Goal: Information Seeking & Learning: Check status

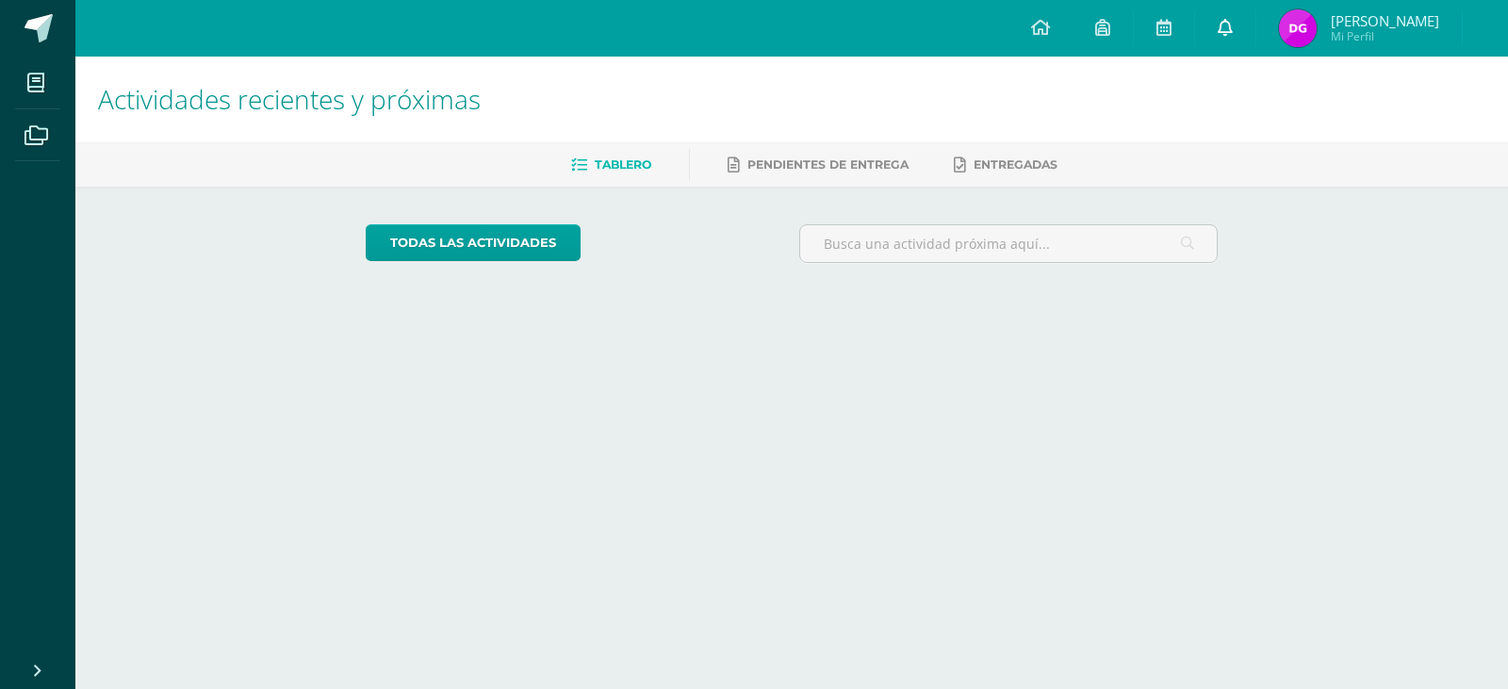
click at [1233, 29] on icon at bounding box center [1225, 27] width 15 height 17
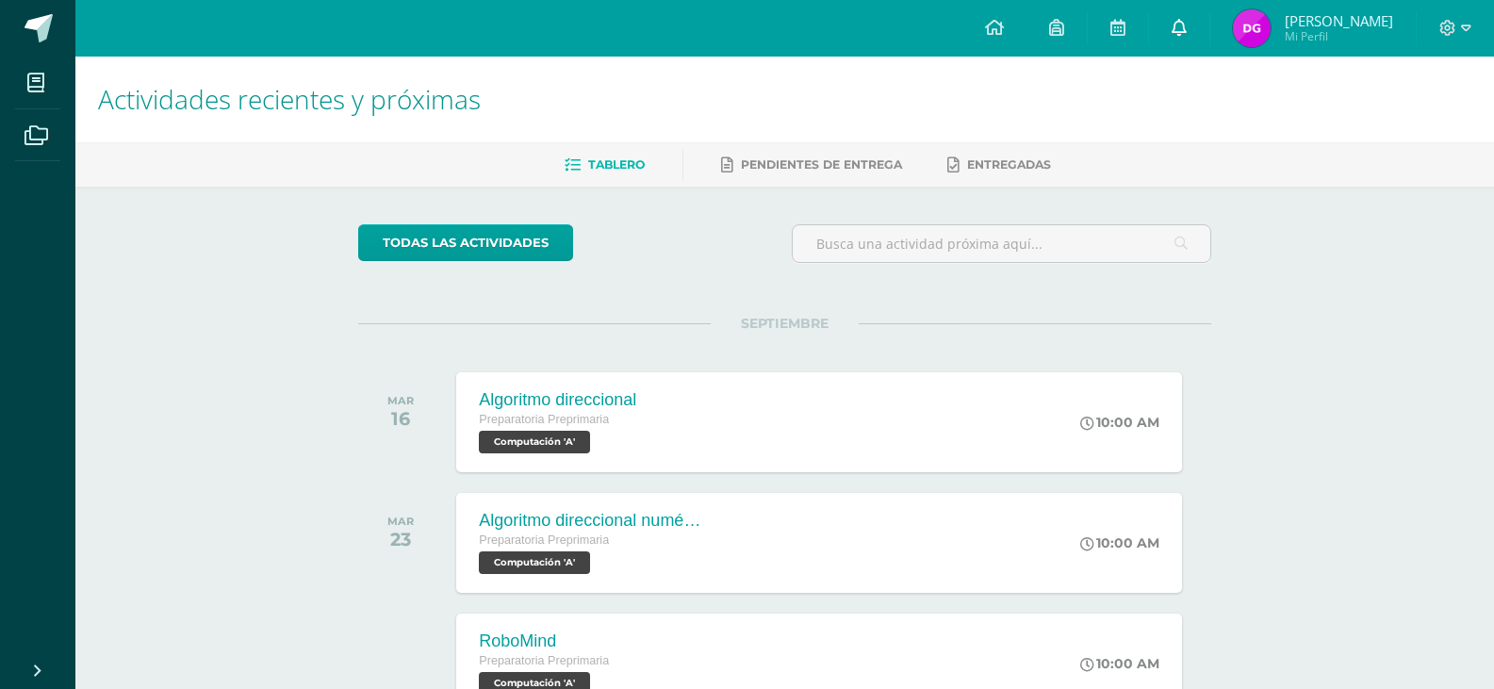
click at [1187, 28] on icon at bounding box center [1179, 27] width 15 height 17
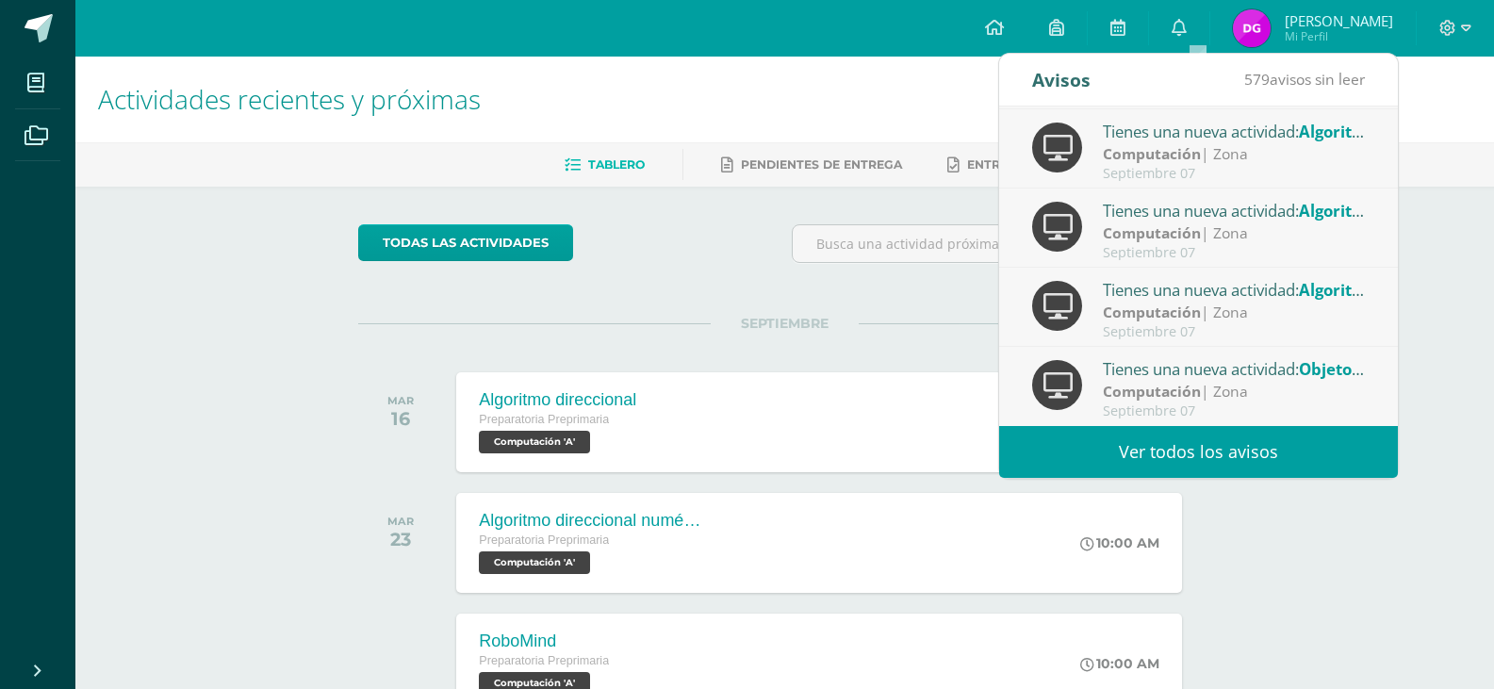
scroll to position [94, 0]
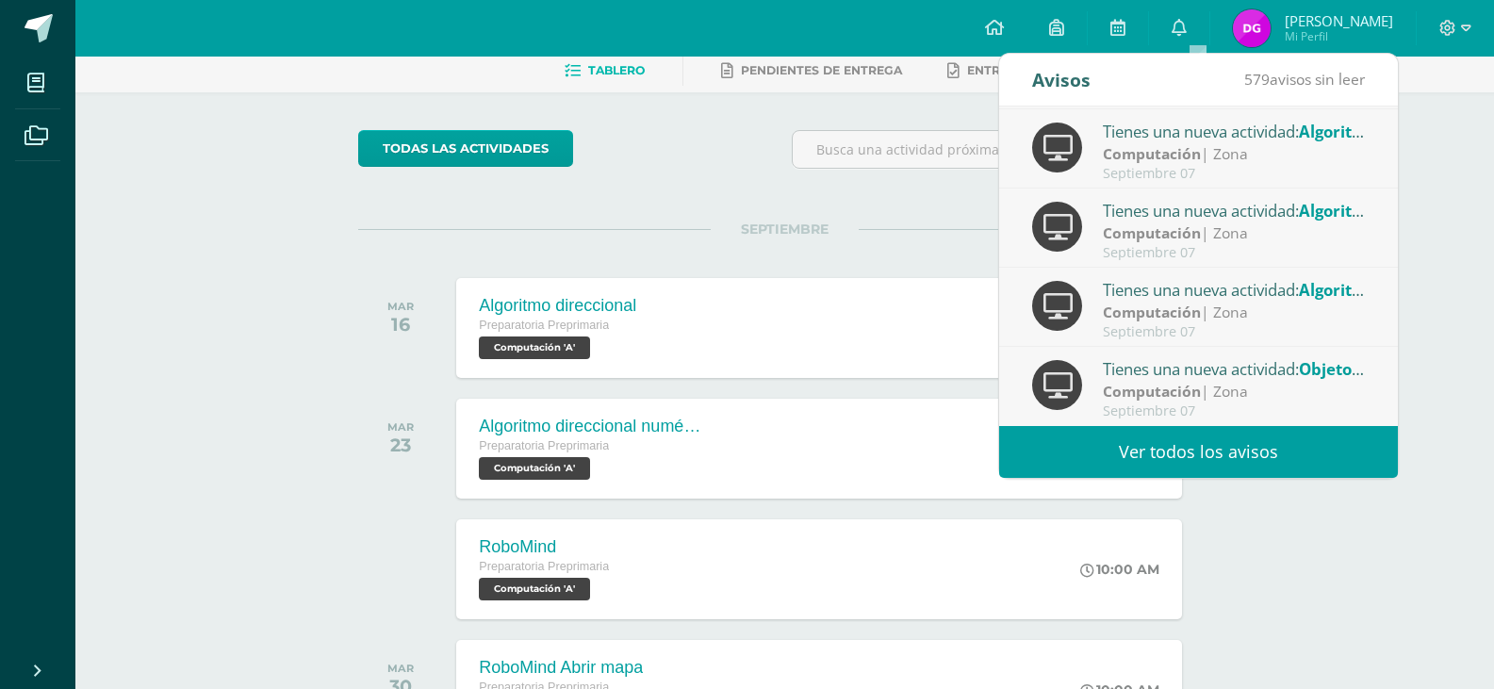
click at [1190, 447] on link "Ver todos los avisos" at bounding box center [1198, 452] width 399 height 52
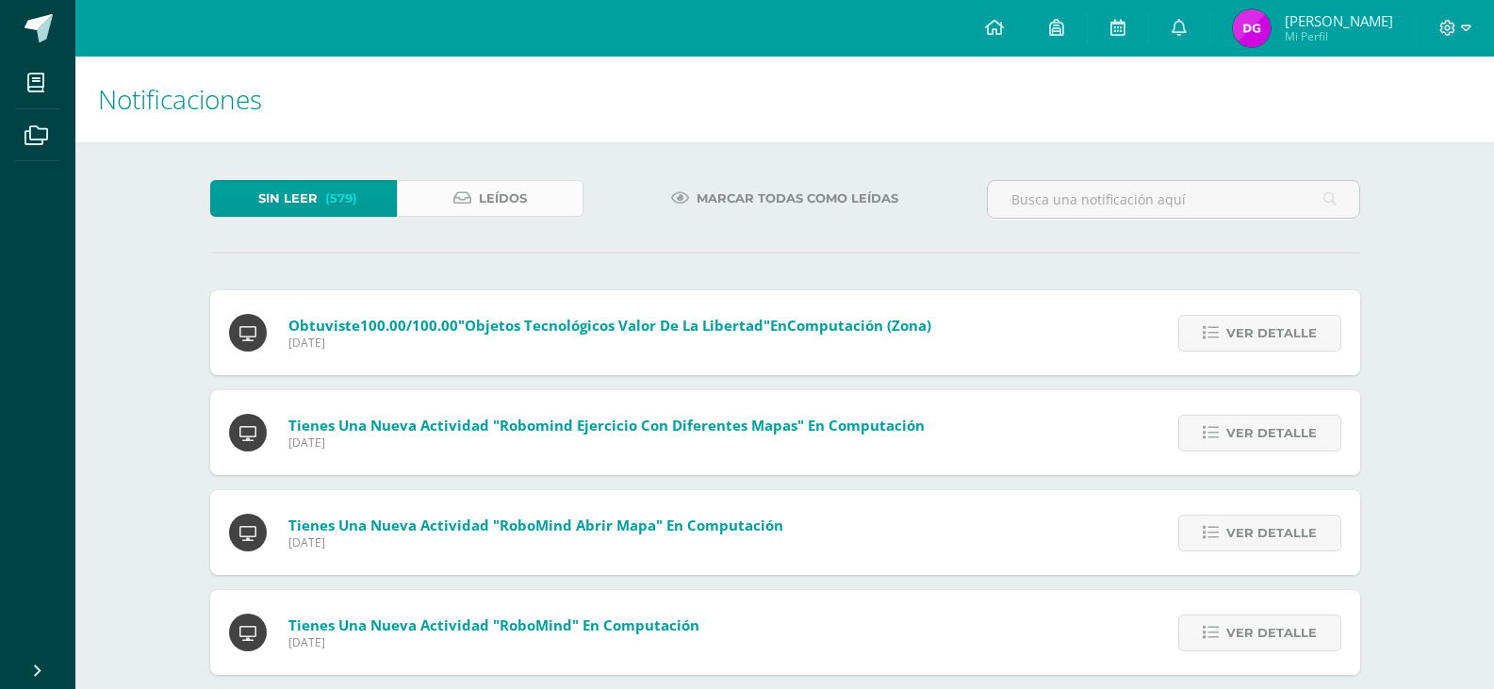
click at [495, 192] on span "Leídos" at bounding box center [503, 198] width 48 height 35
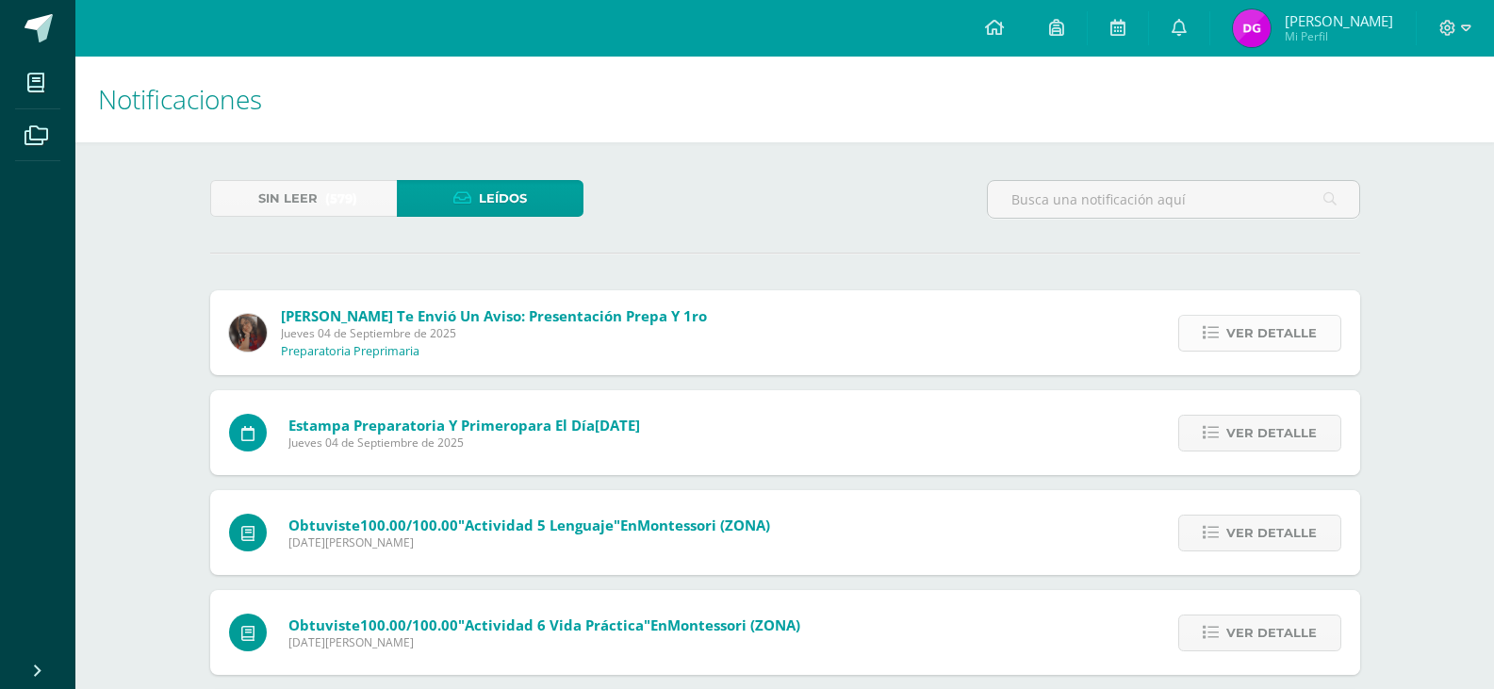
click at [1250, 331] on span "Ver detalle" at bounding box center [1272, 333] width 91 height 35
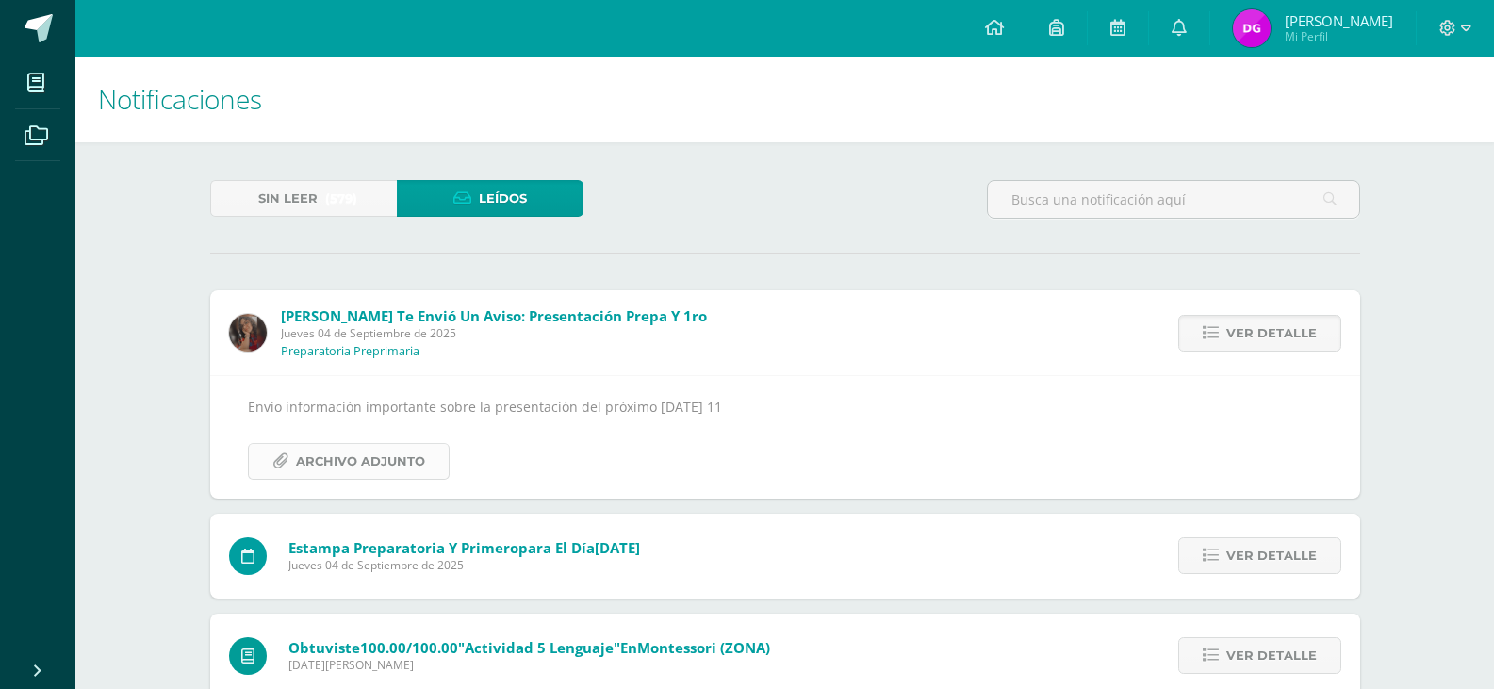
click at [405, 470] on span "Archivo Adjunto" at bounding box center [360, 461] width 129 height 35
click at [1256, 550] on span "Ver detalle" at bounding box center [1272, 555] width 91 height 35
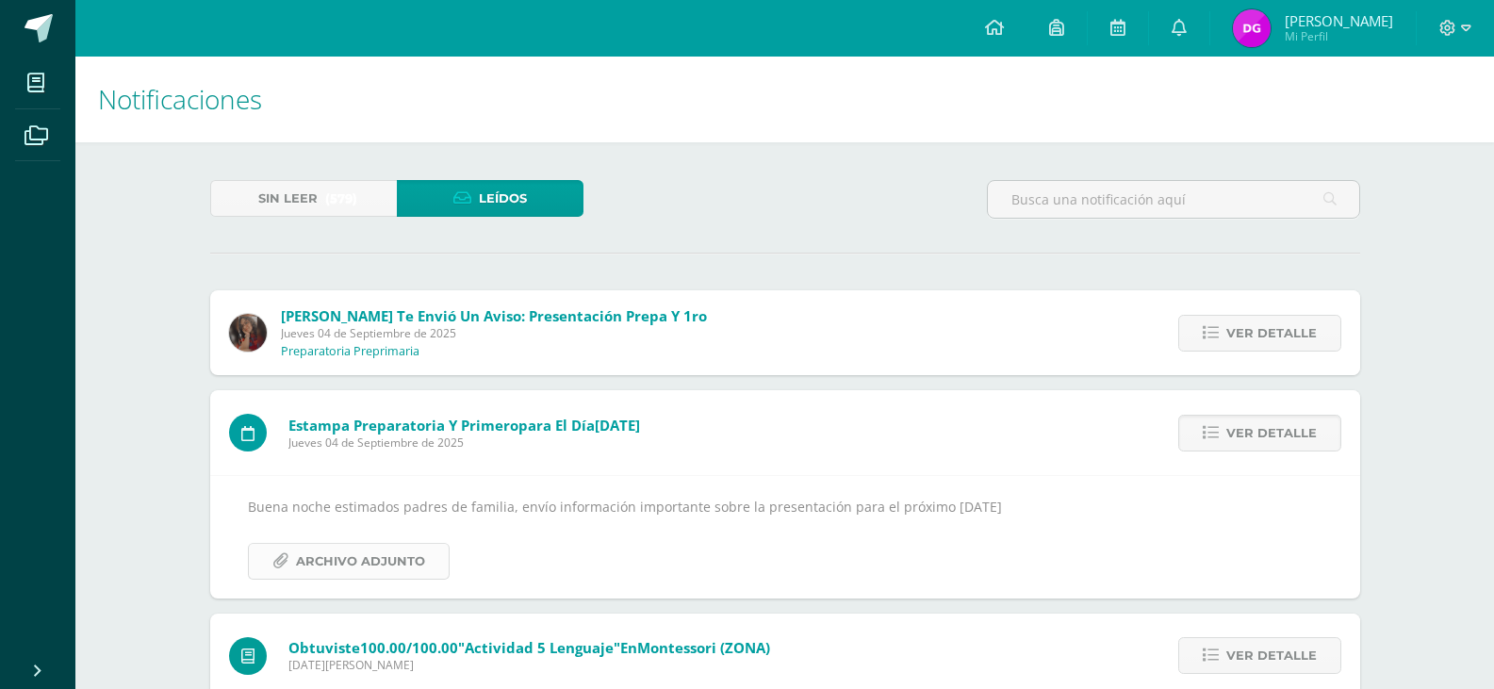
click at [408, 566] on span "Archivo Adjunto" at bounding box center [360, 561] width 129 height 35
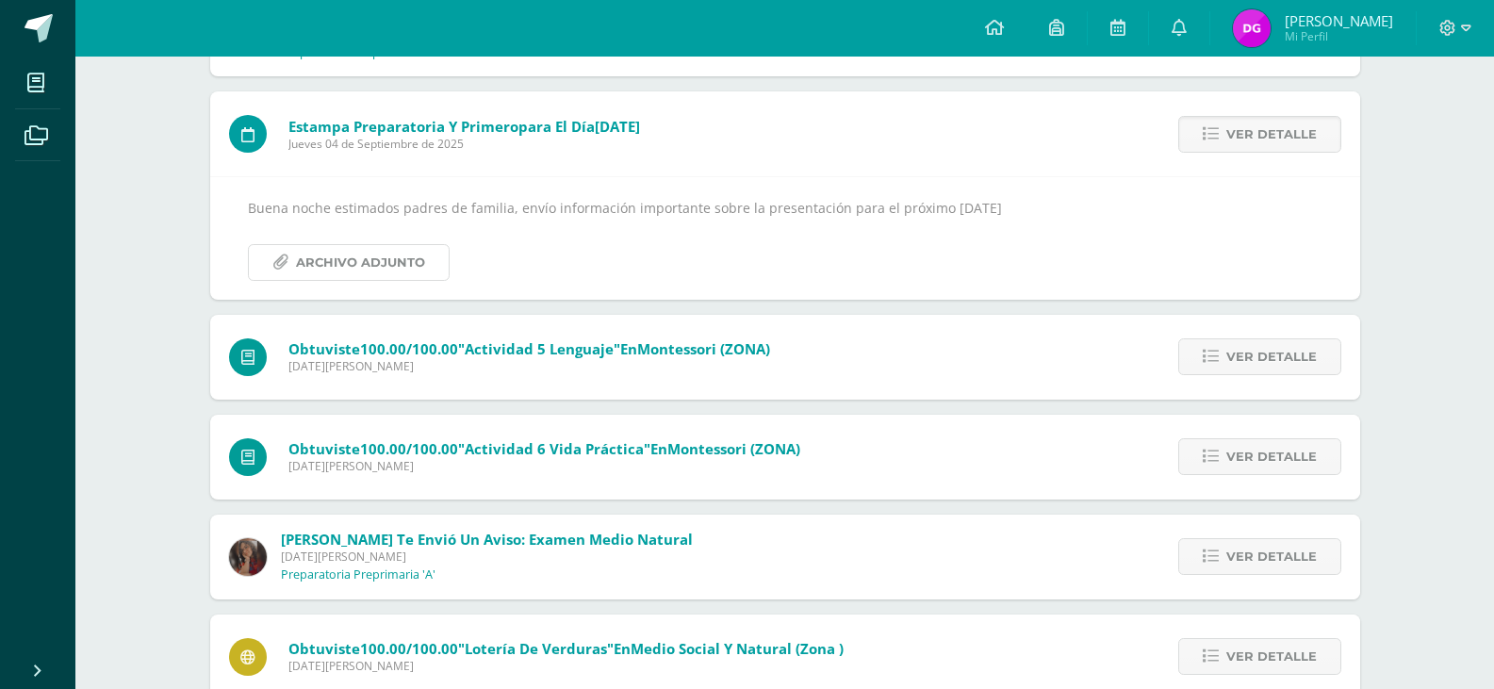
scroll to position [471, 0]
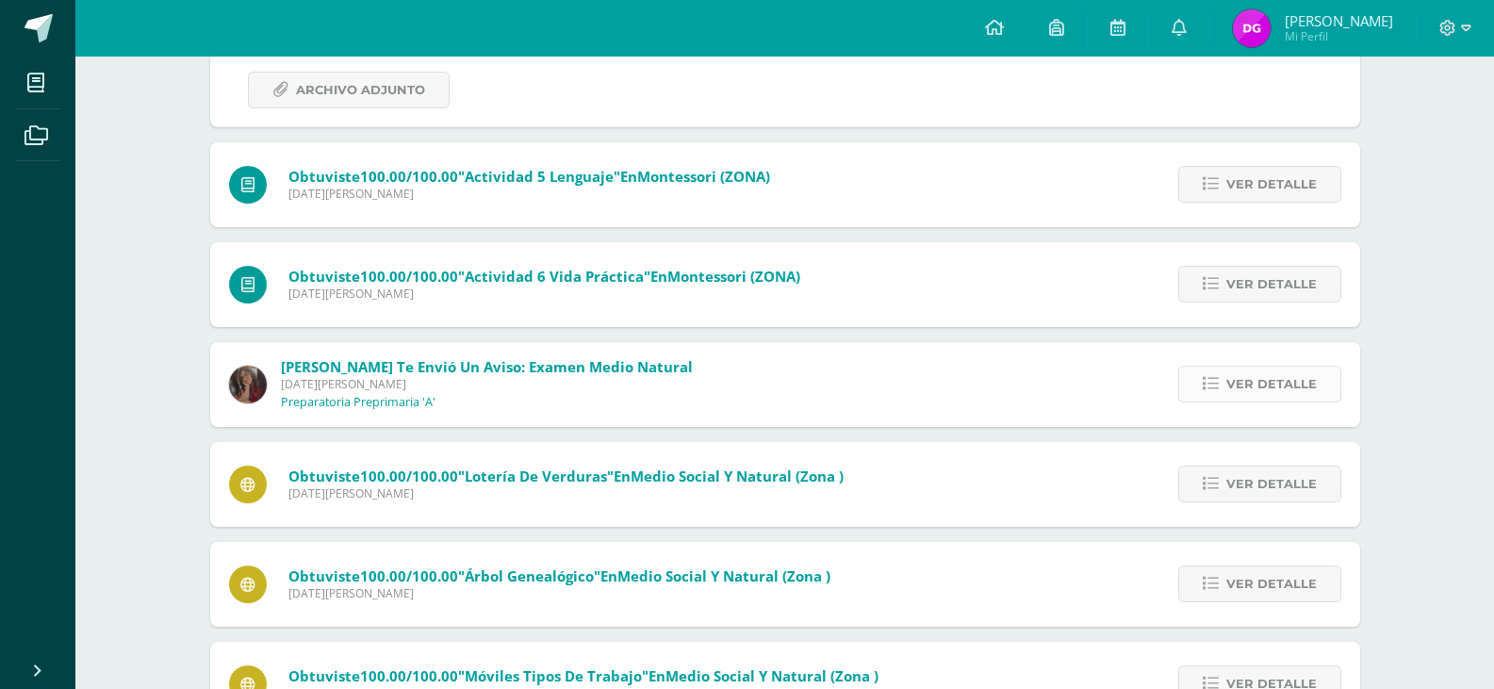
click at [1251, 393] on span "Ver detalle" at bounding box center [1272, 384] width 91 height 35
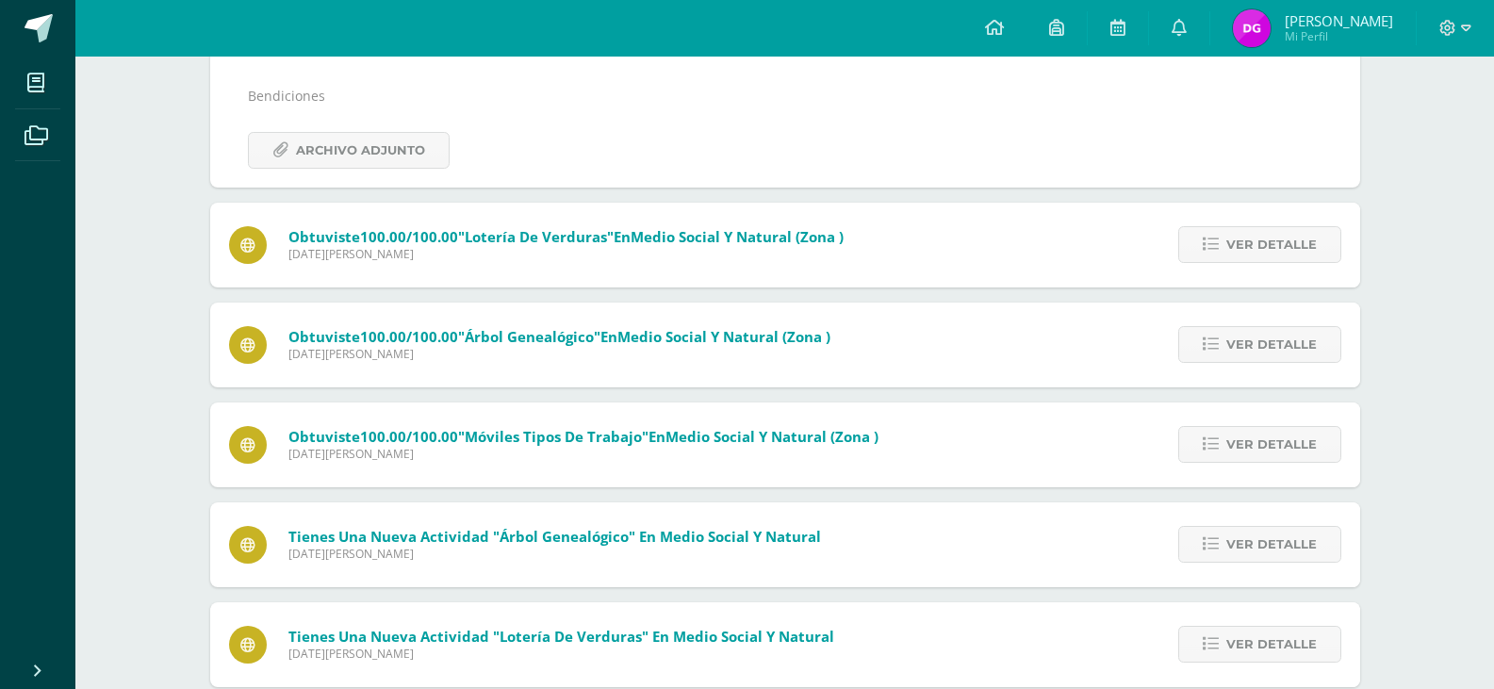
scroll to position [929, 0]
